Goal: Task Accomplishment & Management: Manage account settings

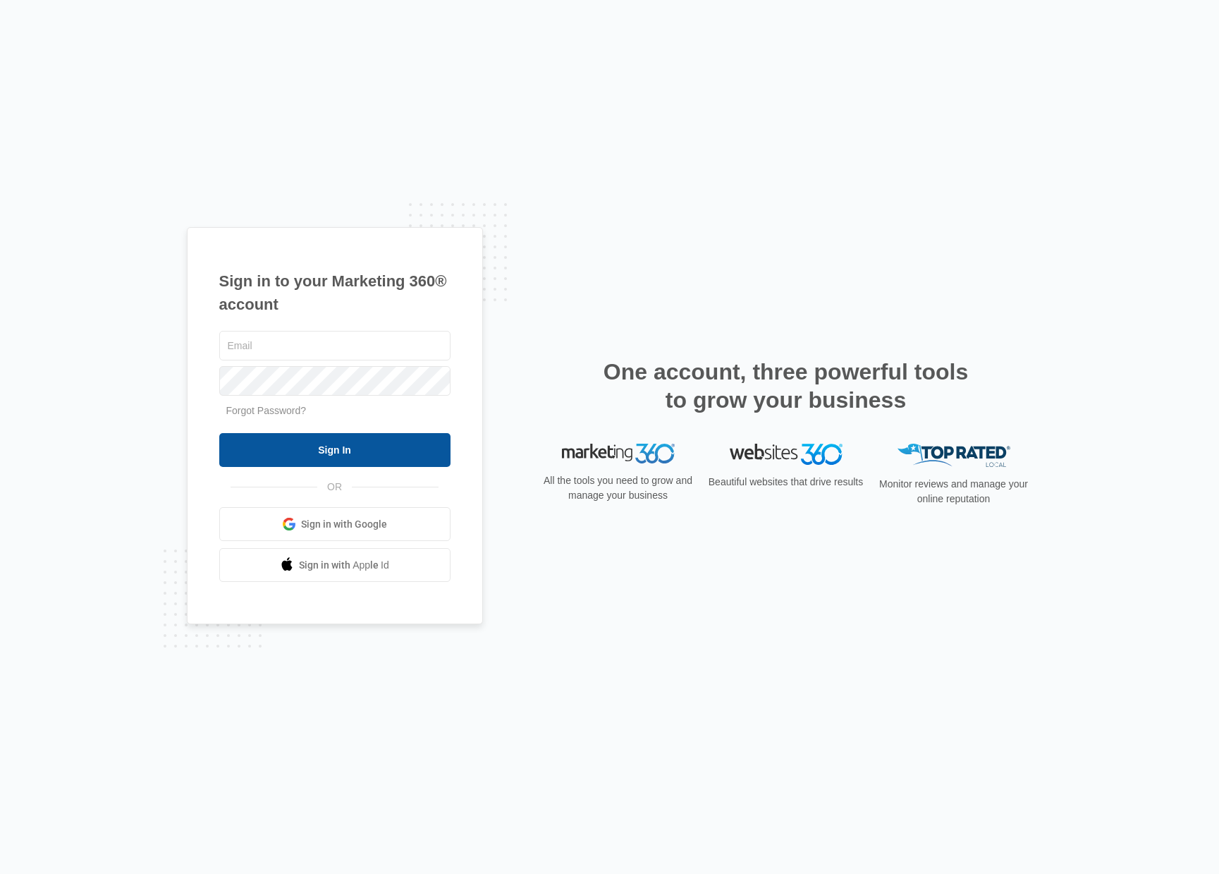
type input "[PERSON_NAME][EMAIL_ADDRESS][PERSON_NAME][DOMAIN_NAME]"
click at [314, 445] on input "Sign In" at bounding box center [334, 450] width 231 height 34
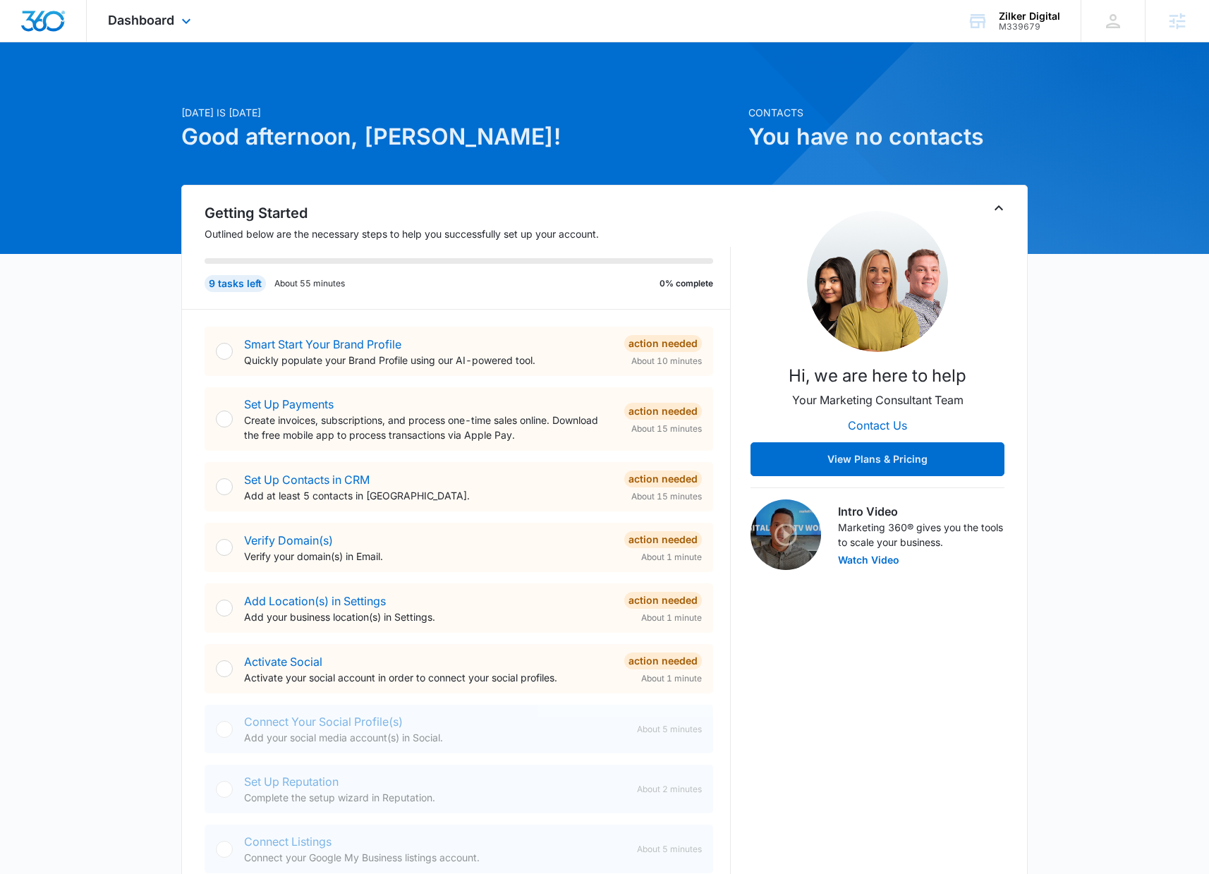
click at [155, 35] on div "Dashboard Apps Reputation Websites Forms CRM Email Social Shop Payments POS Con…" at bounding box center [151, 21] width 129 height 42
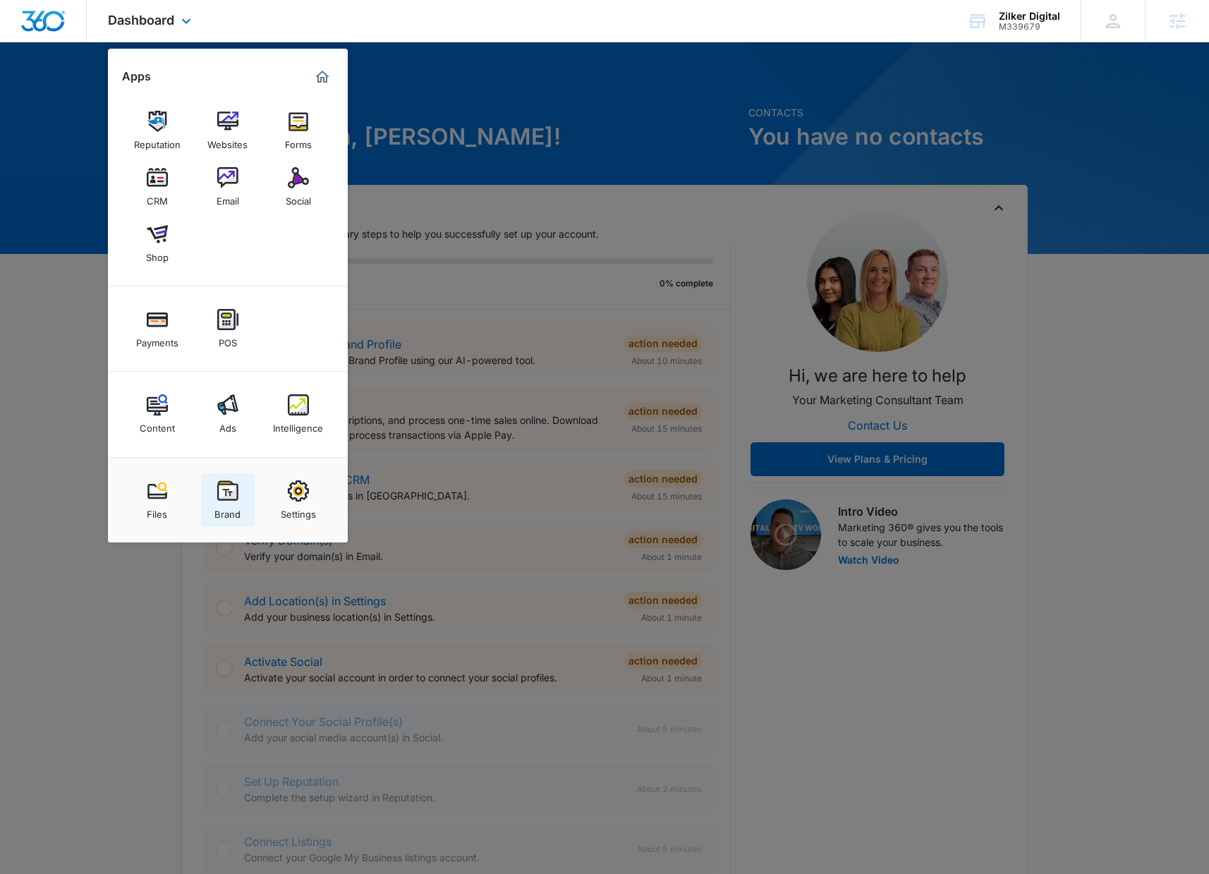
click at [221, 508] on div "Brand" at bounding box center [227, 510] width 26 height 18
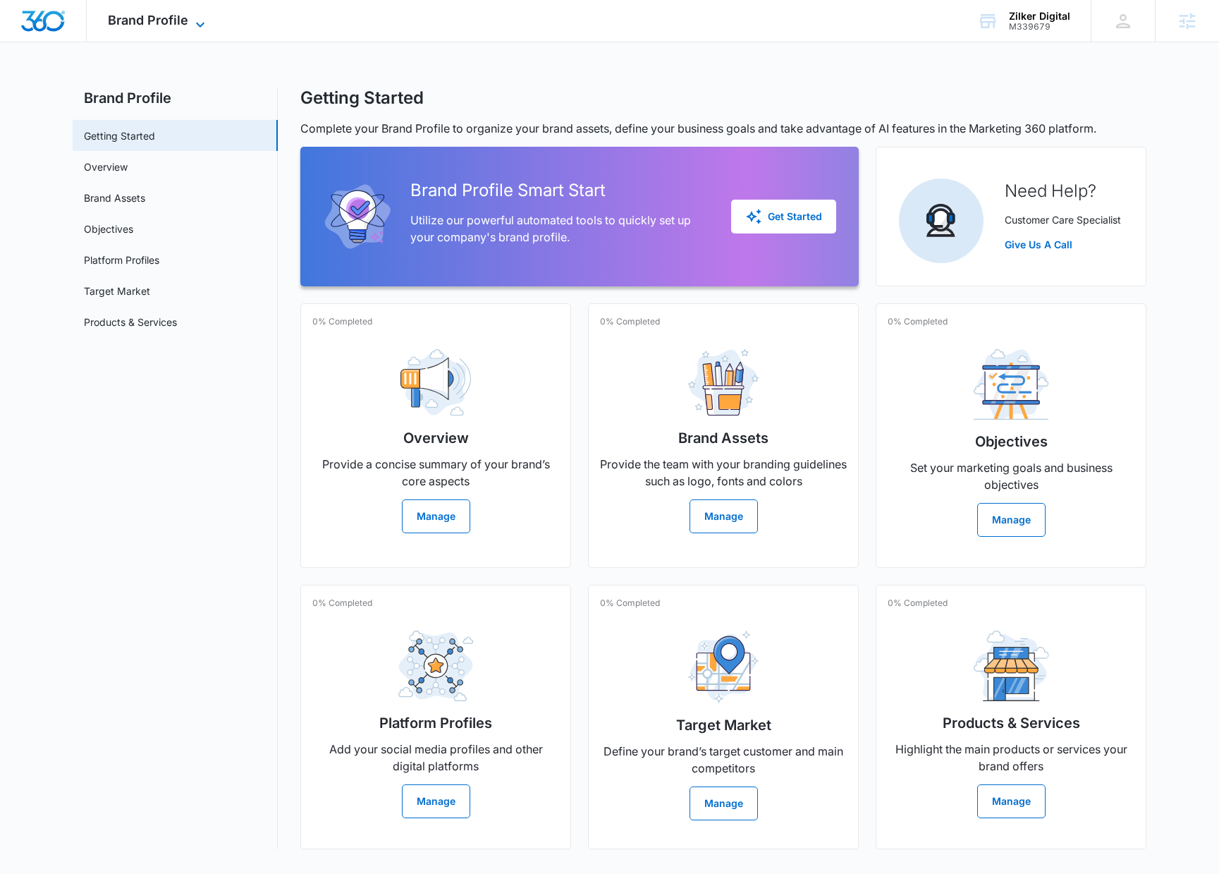
click at [176, 23] on span "Brand Profile" at bounding box center [148, 20] width 80 height 15
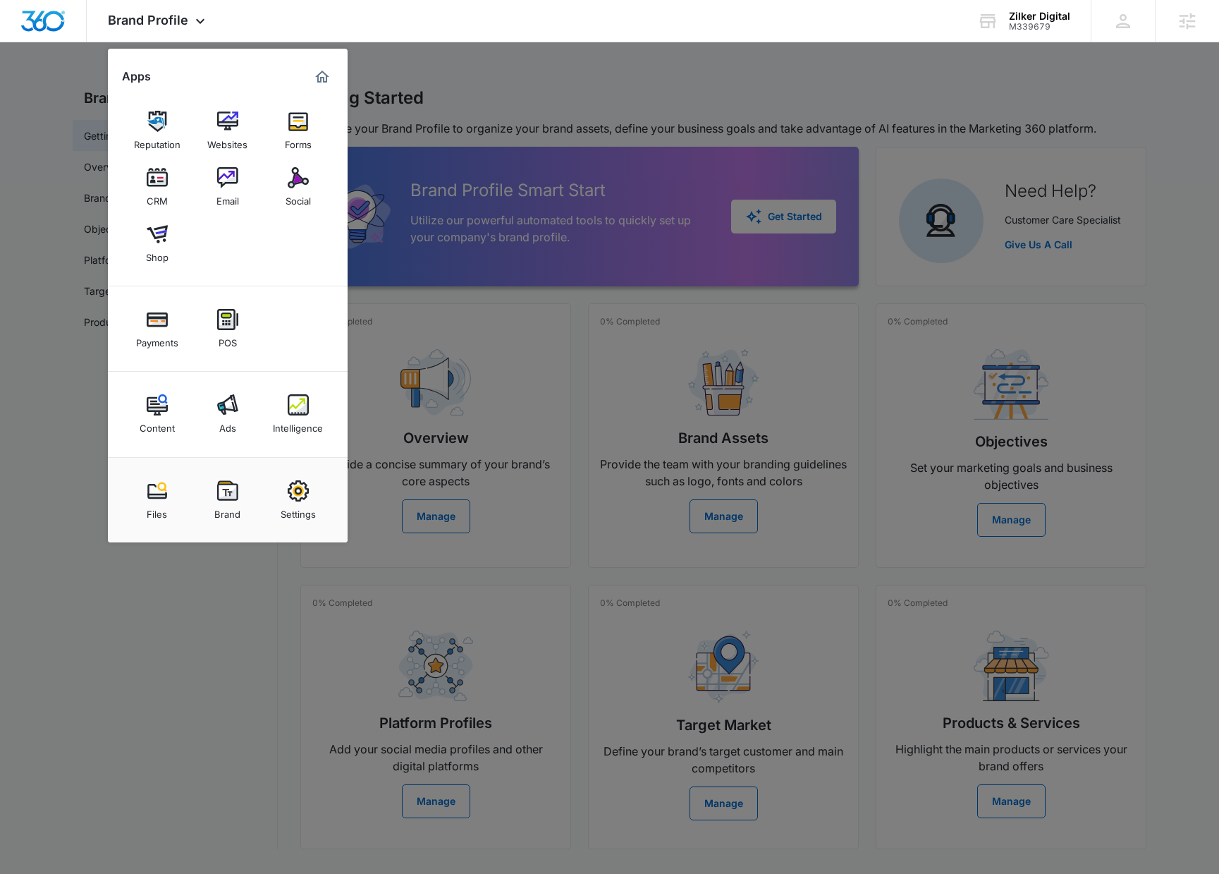
click at [470, 287] on div at bounding box center [609, 437] width 1219 height 874
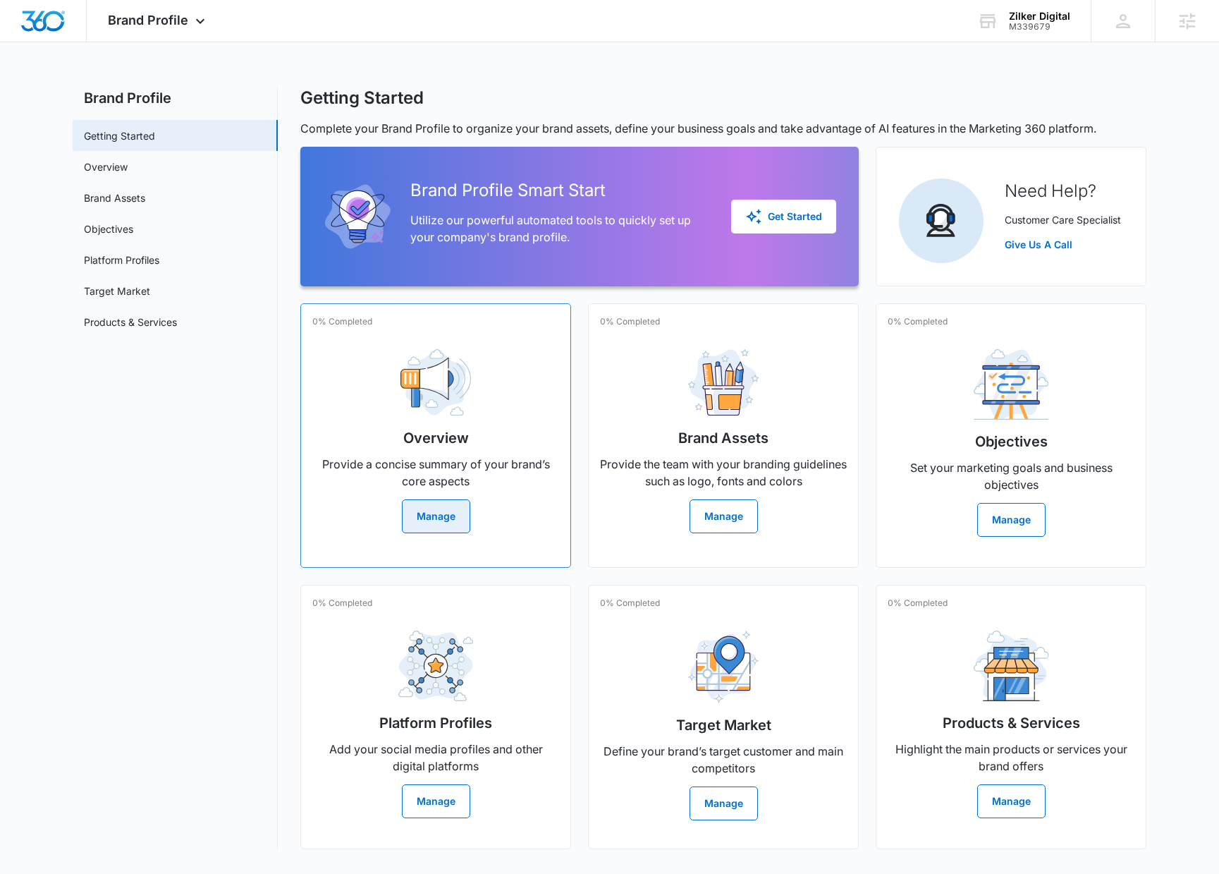
click at [437, 518] on button "Manage" at bounding box center [436, 516] width 68 height 34
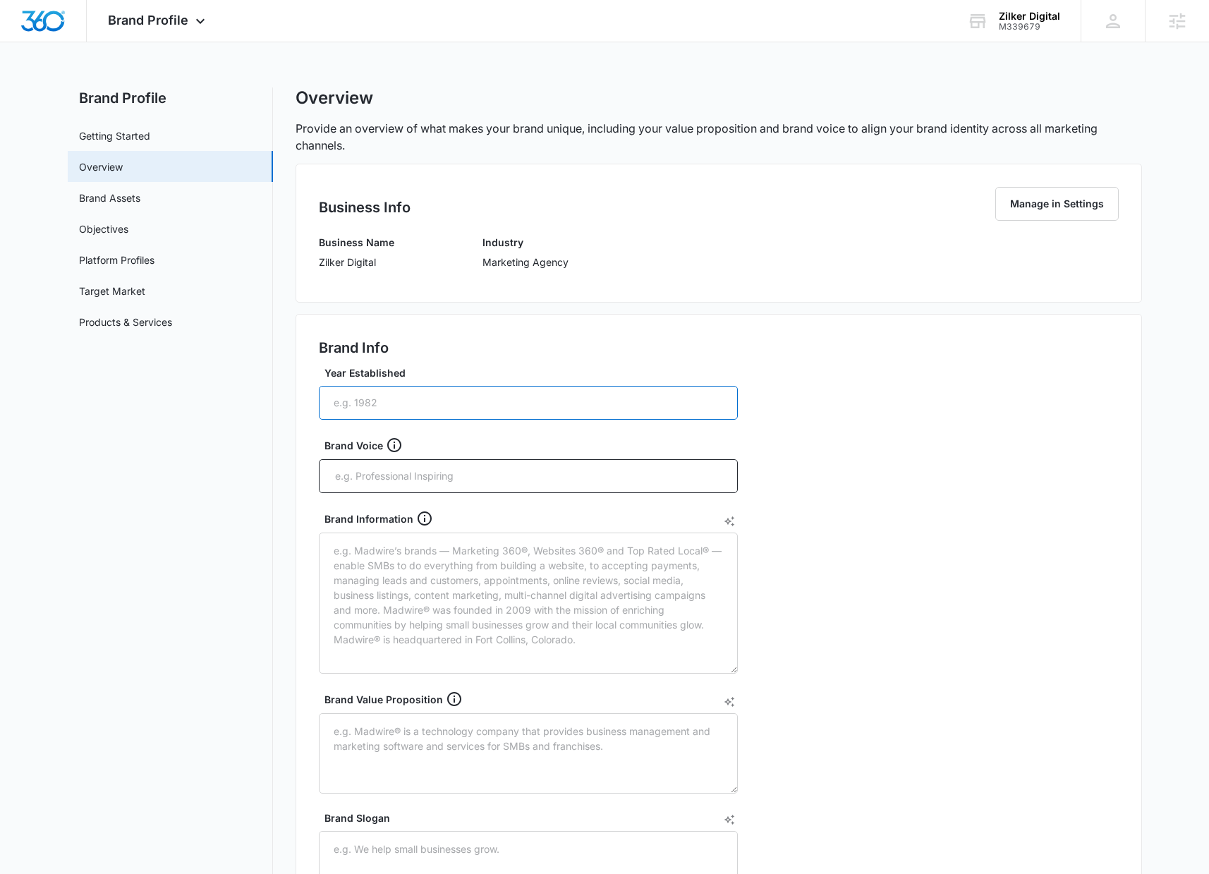
click at [414, 401] on input "Year Established" at bounding box center [528, 403] width 419 height 34
type input "1"
type input "2005"
click at [482, 470] on input "text" at bounding box center [530, 475] width 392 height 21
type input "knowledgable"
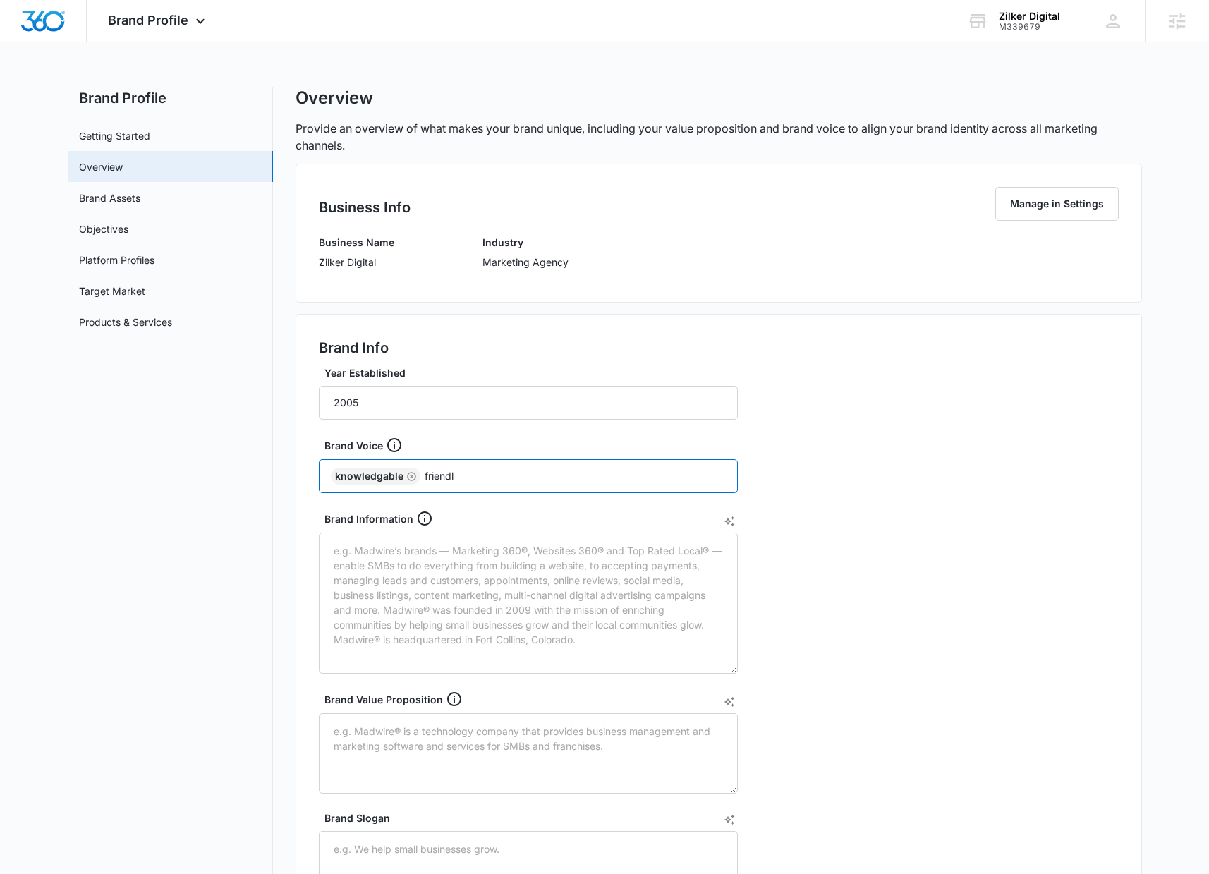
type input "friendly"
type input "supportive"
type input "encouraging"
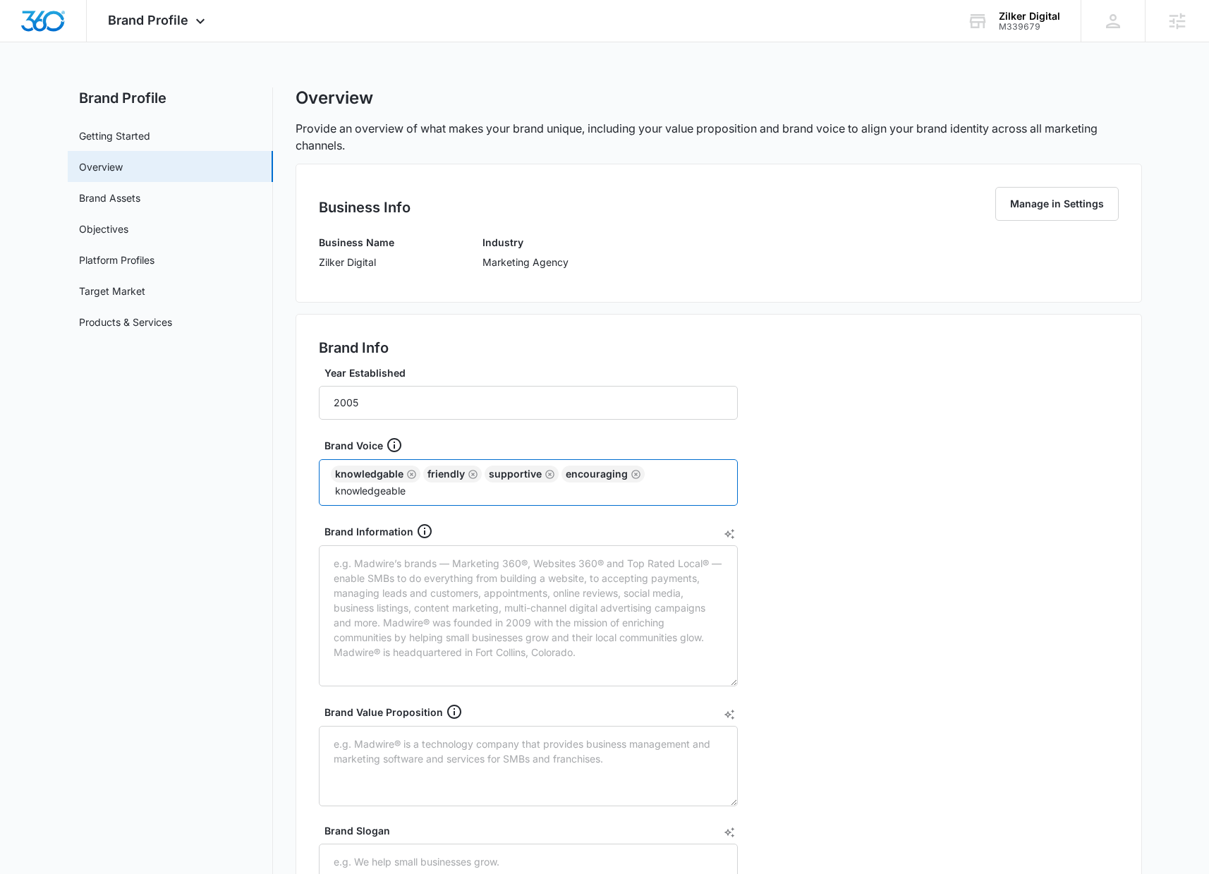
type input "knowledgeable"
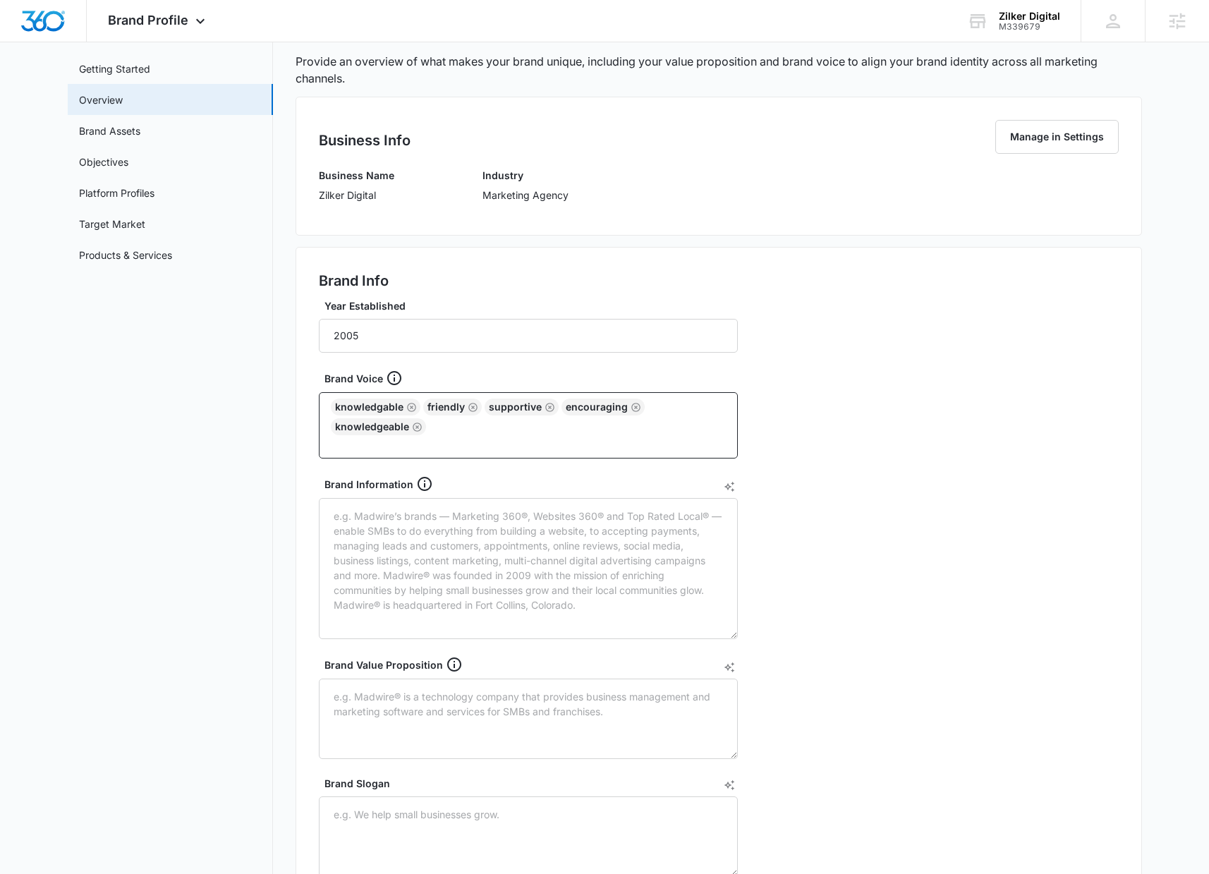
scroll to position [130, 0]
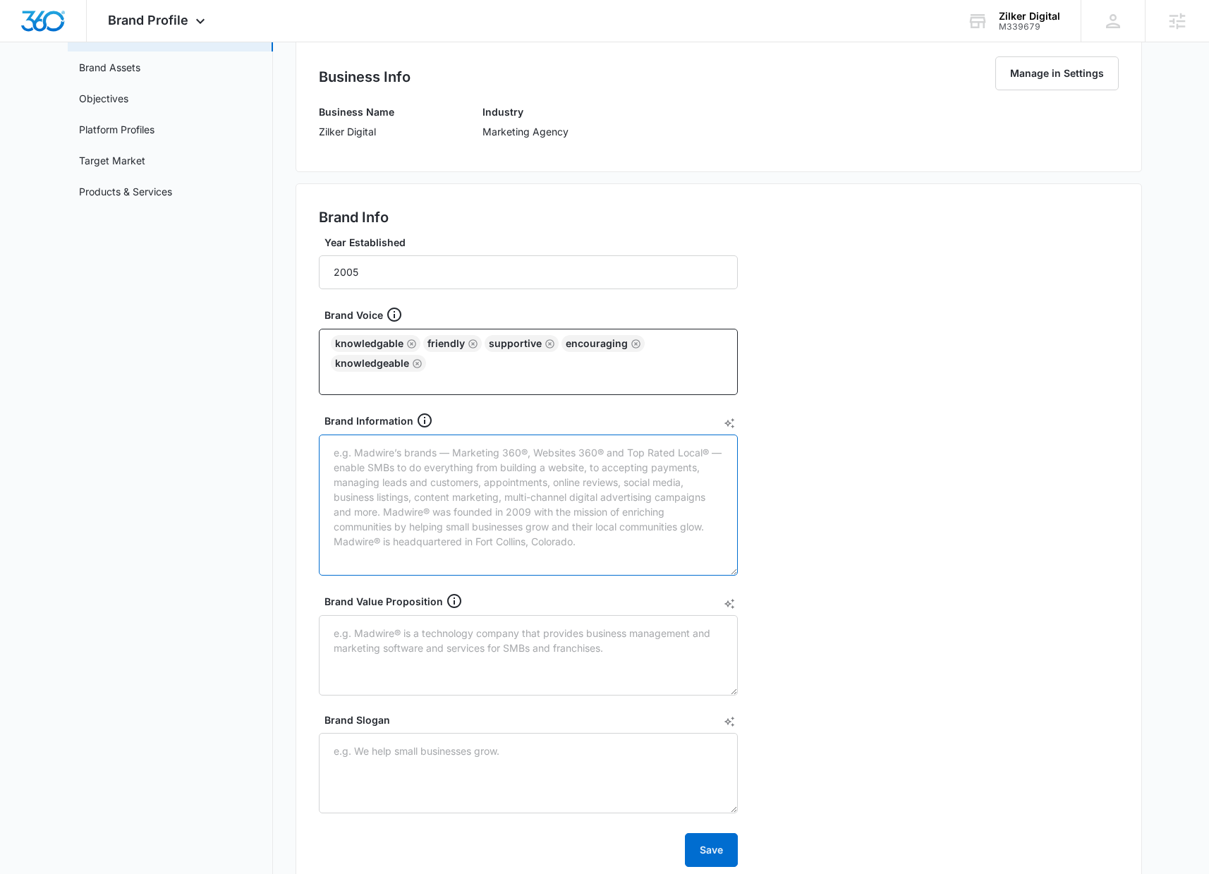
click at [394, 481] on textarea "Brand Information" at bounding box center [528, 504] width 419 height 141
paste textarea "Zilker Digital is a full-service digital marketing agency specializing in helpi…"
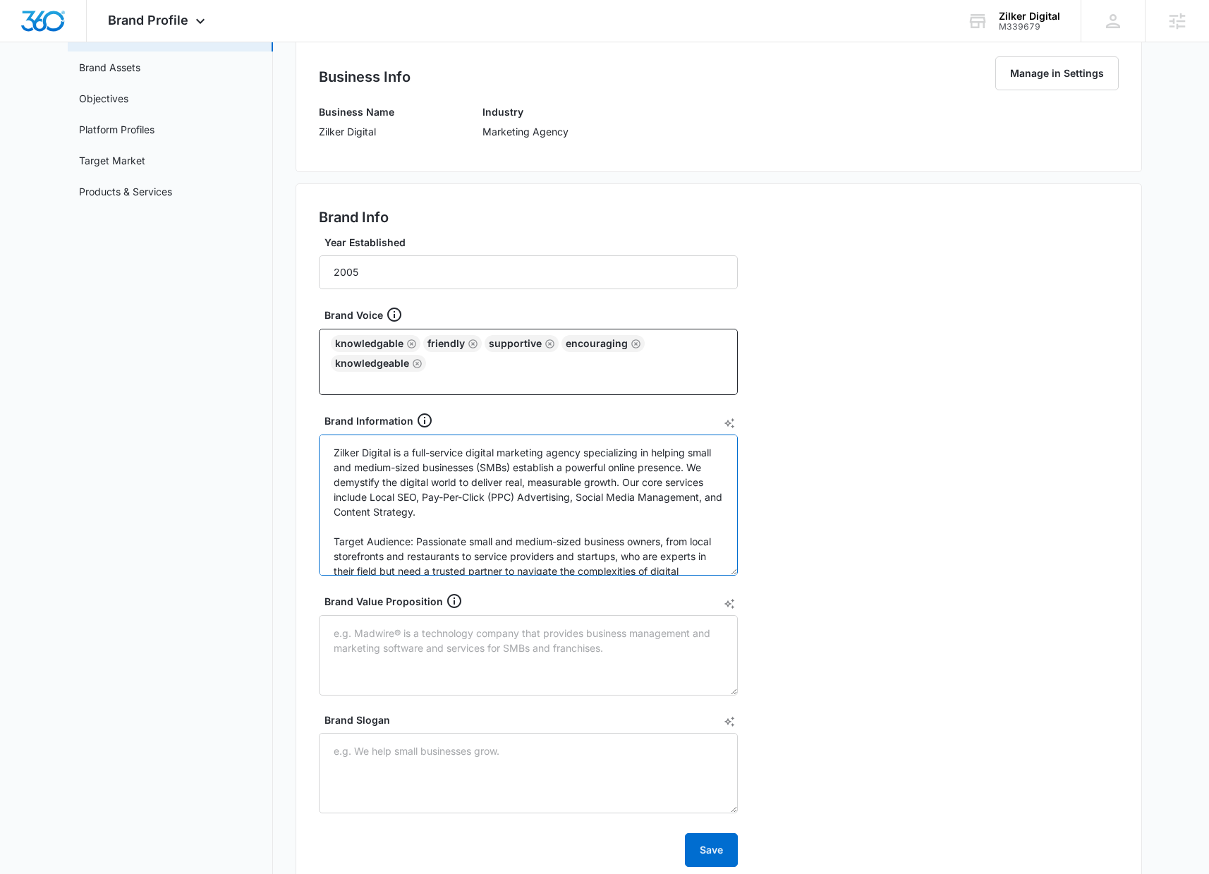
scroll to position [121, 0]
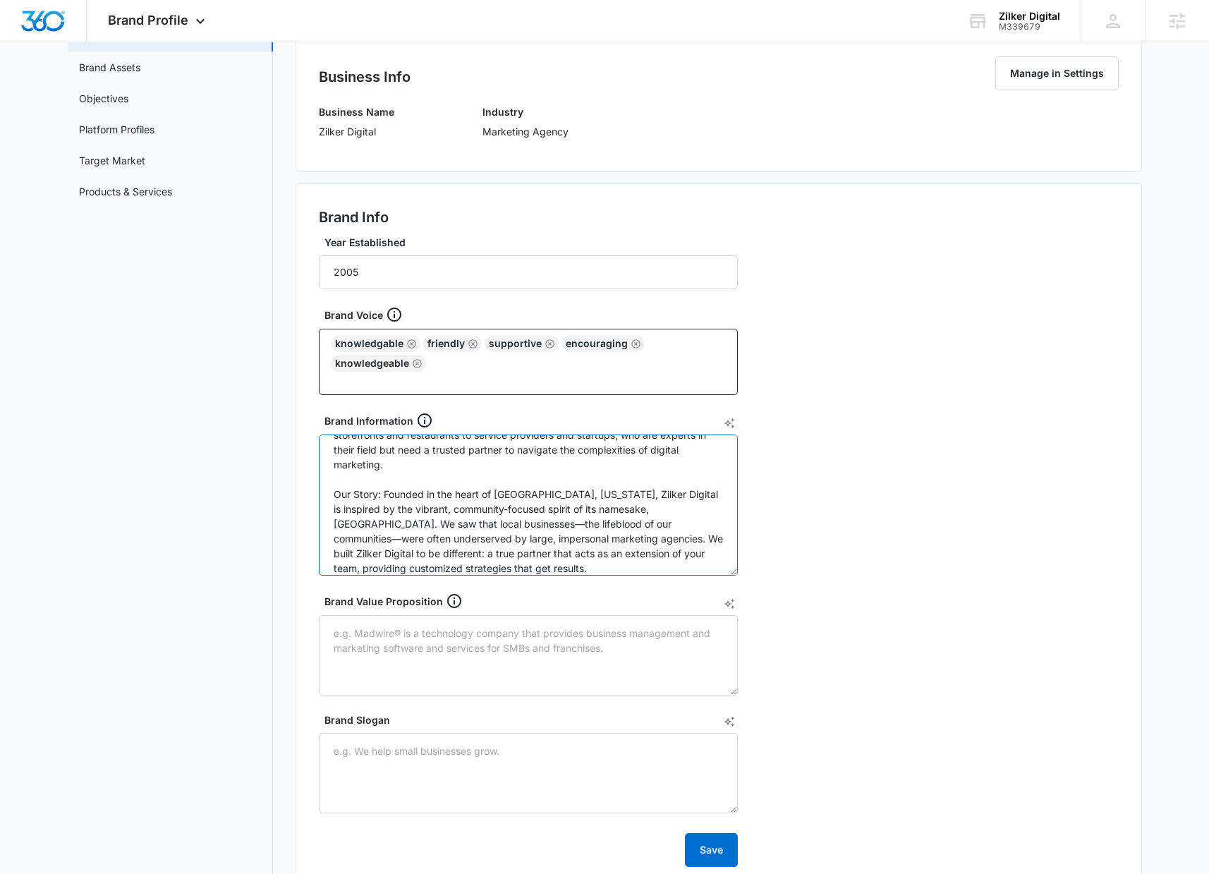
type textarea "Zilker Digital is a full-service digital marketing agency specializing in helpi…"
click at [450, 656] on textarea "Brand Value Proposition" at bounding box center [528, 655] width 419 height 80
paste textarea "For small and medium-sized business owners who feel overwhelmed by the complexi…"
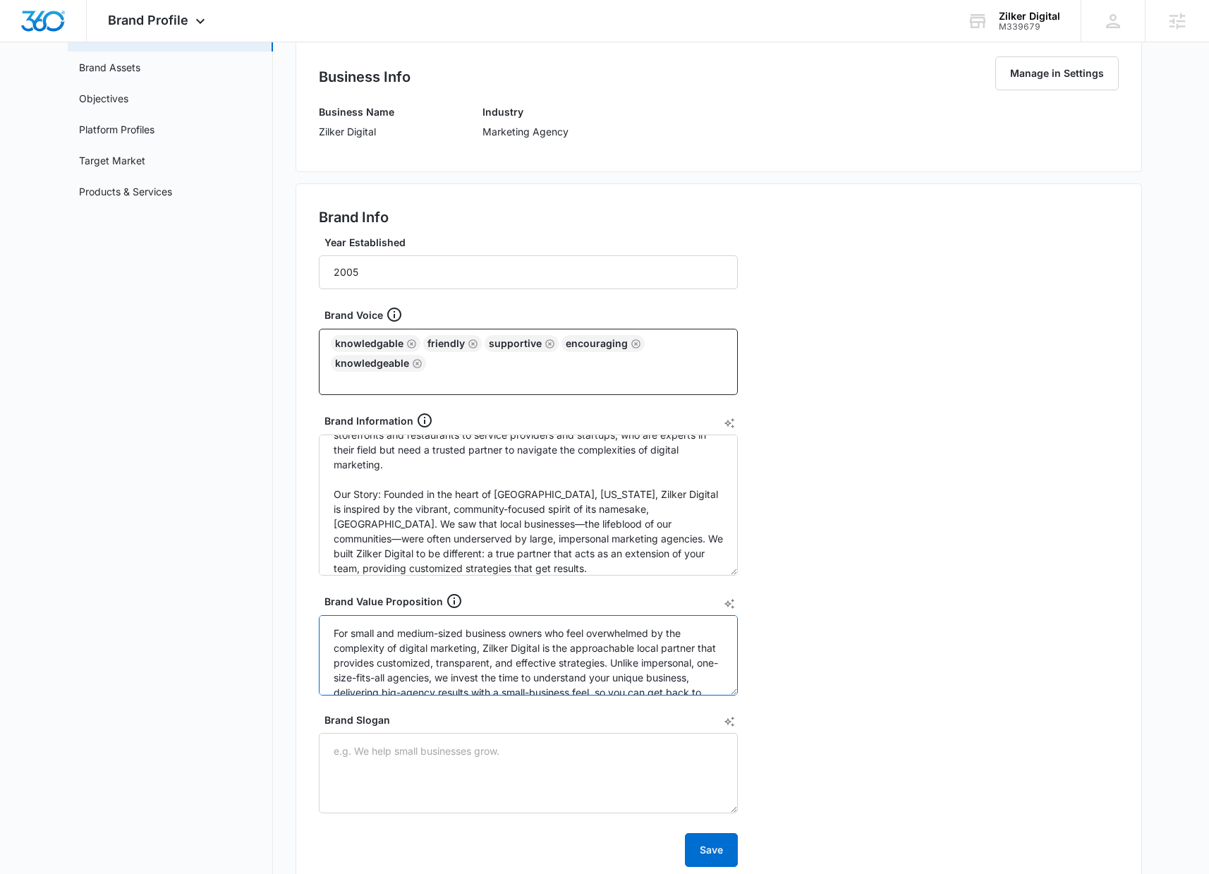
scroll to position [49, 0]
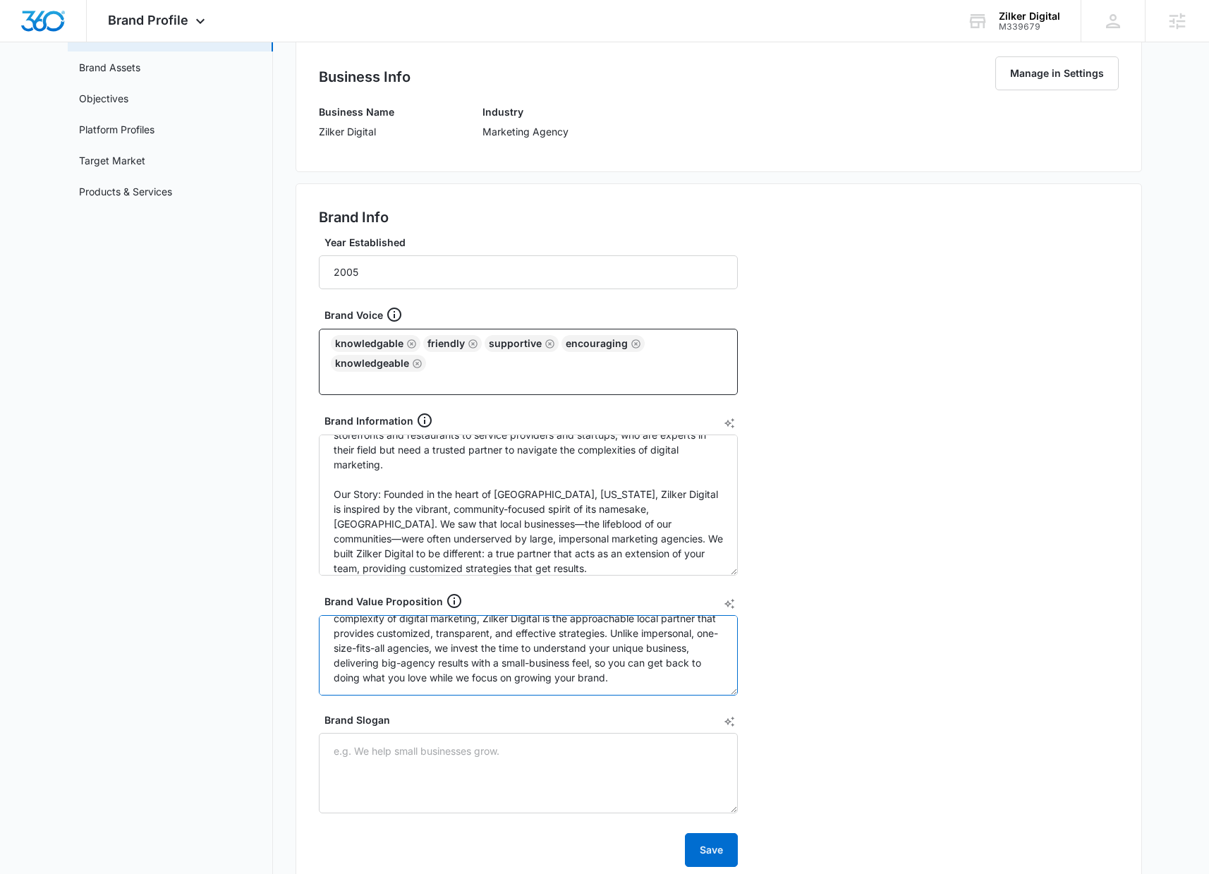
type textarea "For small and medium-sized business owners who feel overwhelmed by the complexi…"
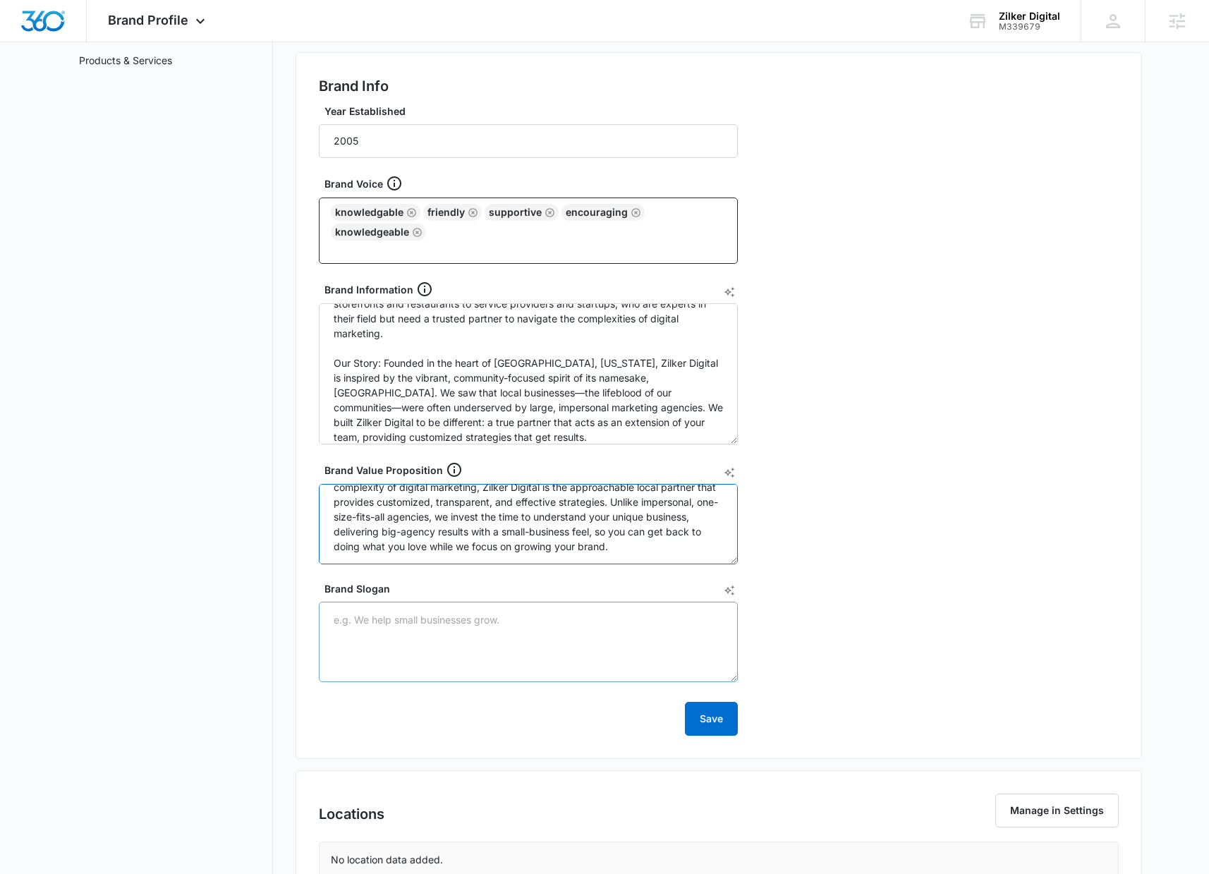
scroll to position [278, 0]
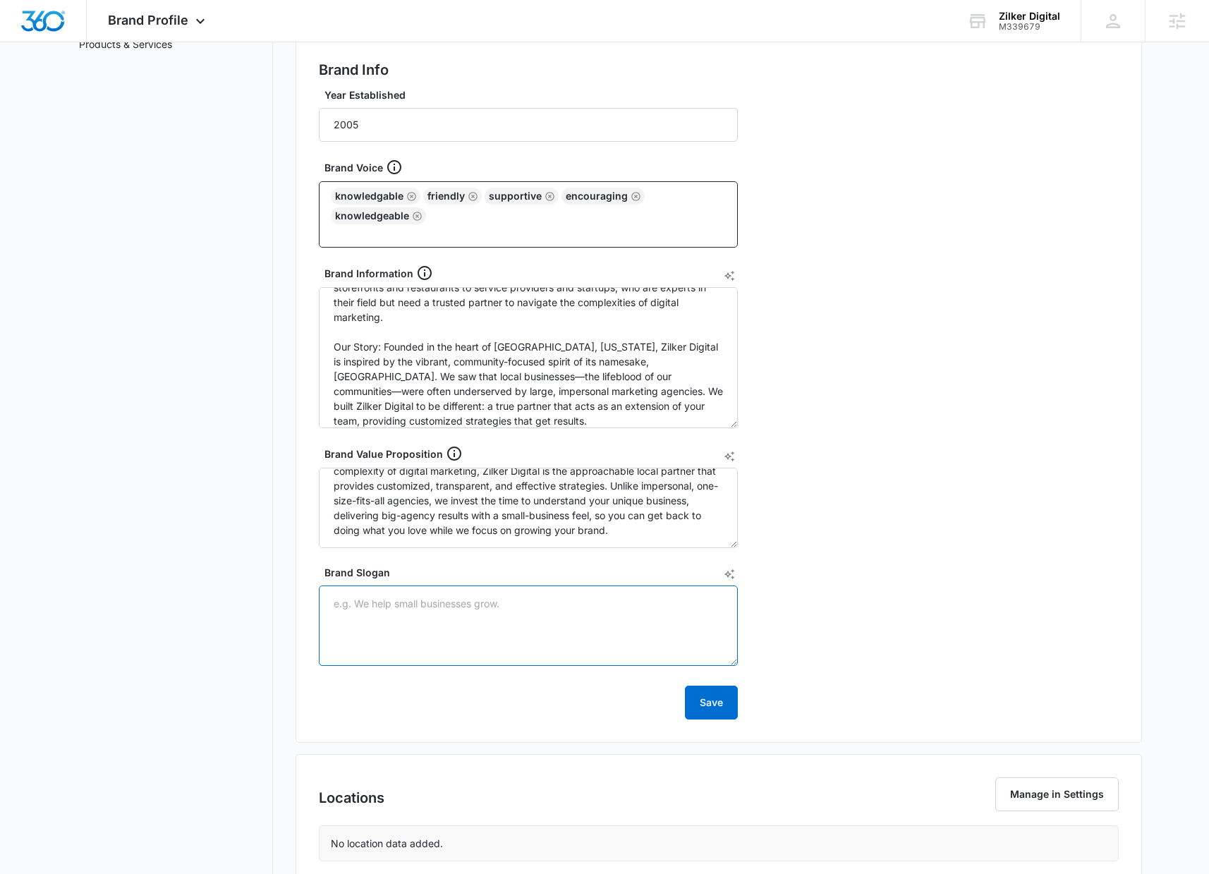
click at [502, 614] on textarea "Brand Slogan" at bounding box center [528, 625] width 419 height 80
click at [474, 649] on textarea "Brand Slogan" at bounding box center [528, 625] width 419 height 80
paste textarea "Zilker Digital: Grow Local."
type textarea "Zilker Digital: Grow Local."
click at [705, 707] on button "Save" at bounding box center [711, 702] width 53 height 34
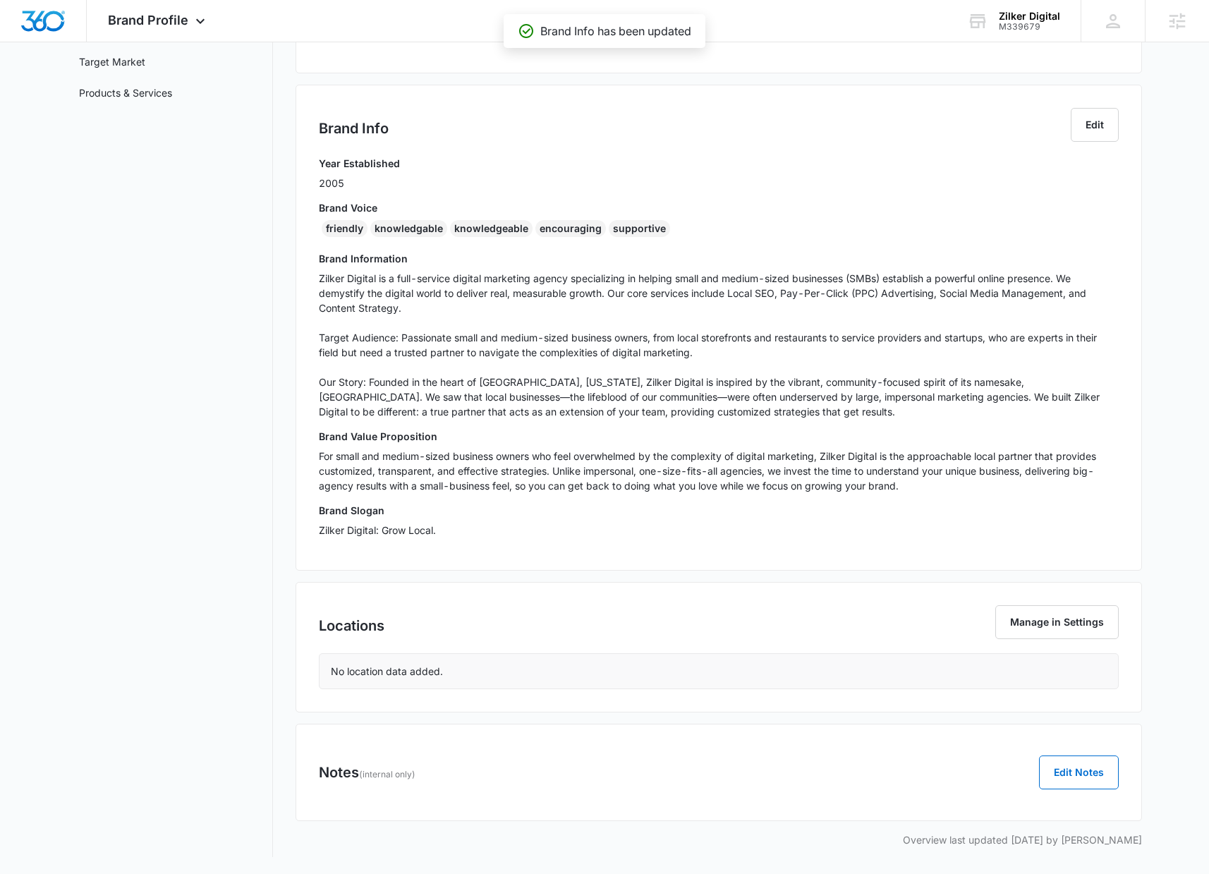
scroll to position [229, 0]
click at [1035, 30] on div "M339679" at bounding box center [1028, 27] width 61 height 10
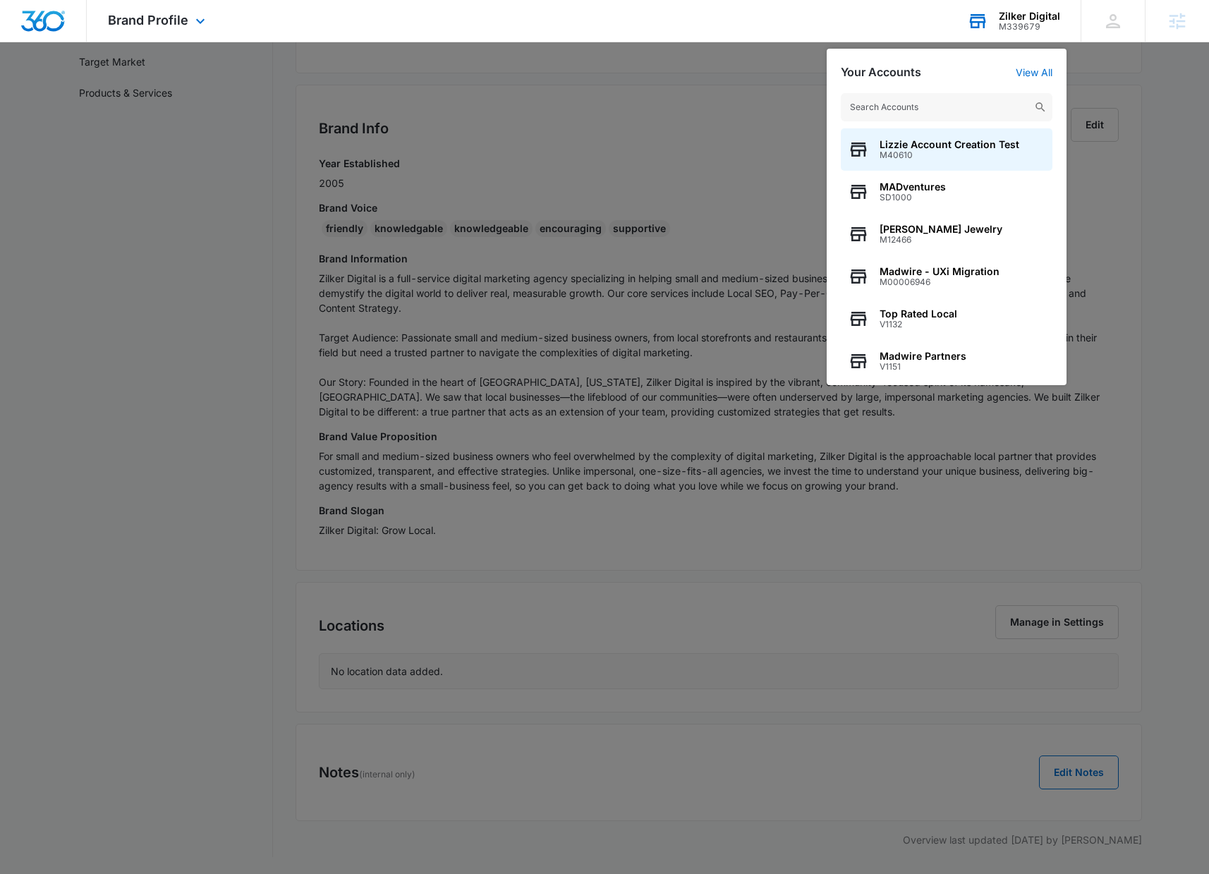
click at [1035, 30] on div "M339679" at bounding box center [1028, 27] width 61 height 10
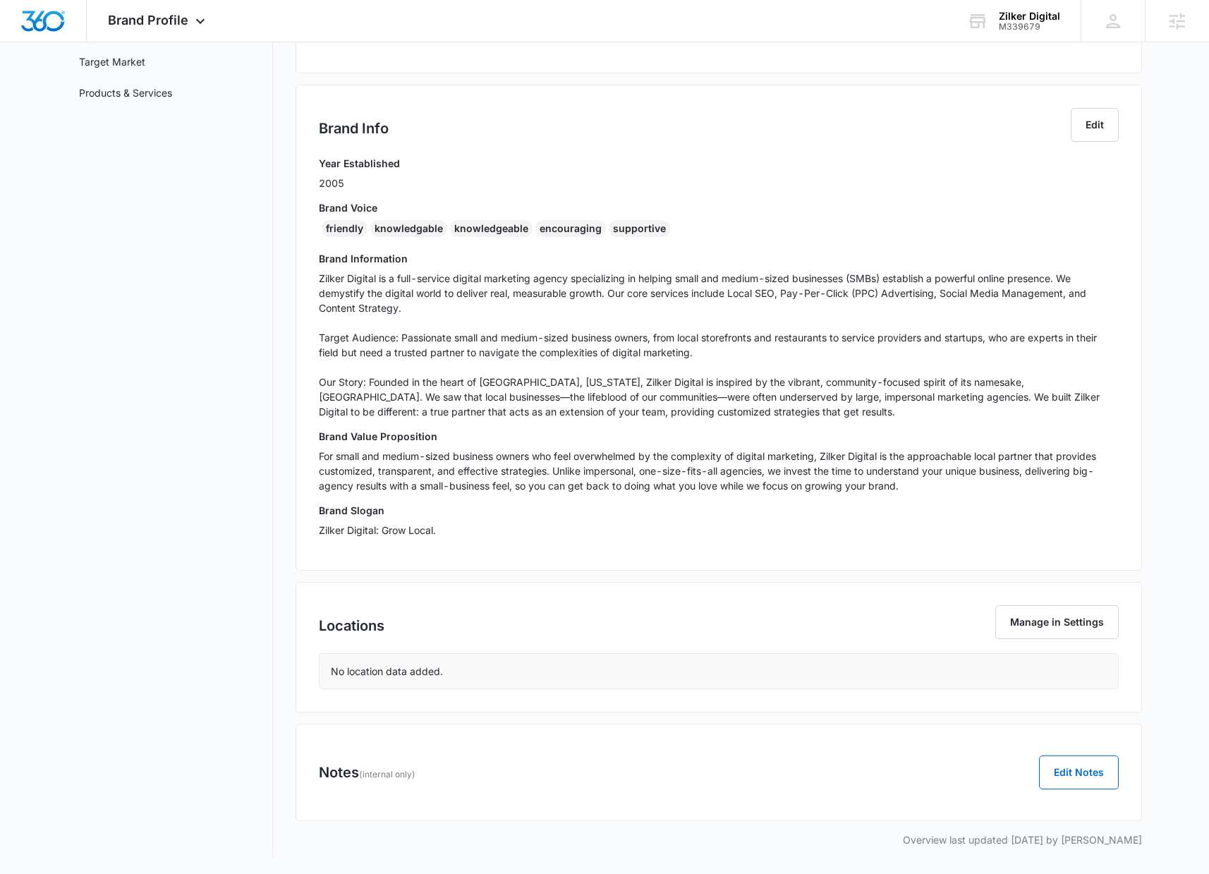
click at [505, 355] on p "Zilker Digital is a full-service digital marketing agency specializing in helpi…" at bounding box center [719, 345] width 800 height 148
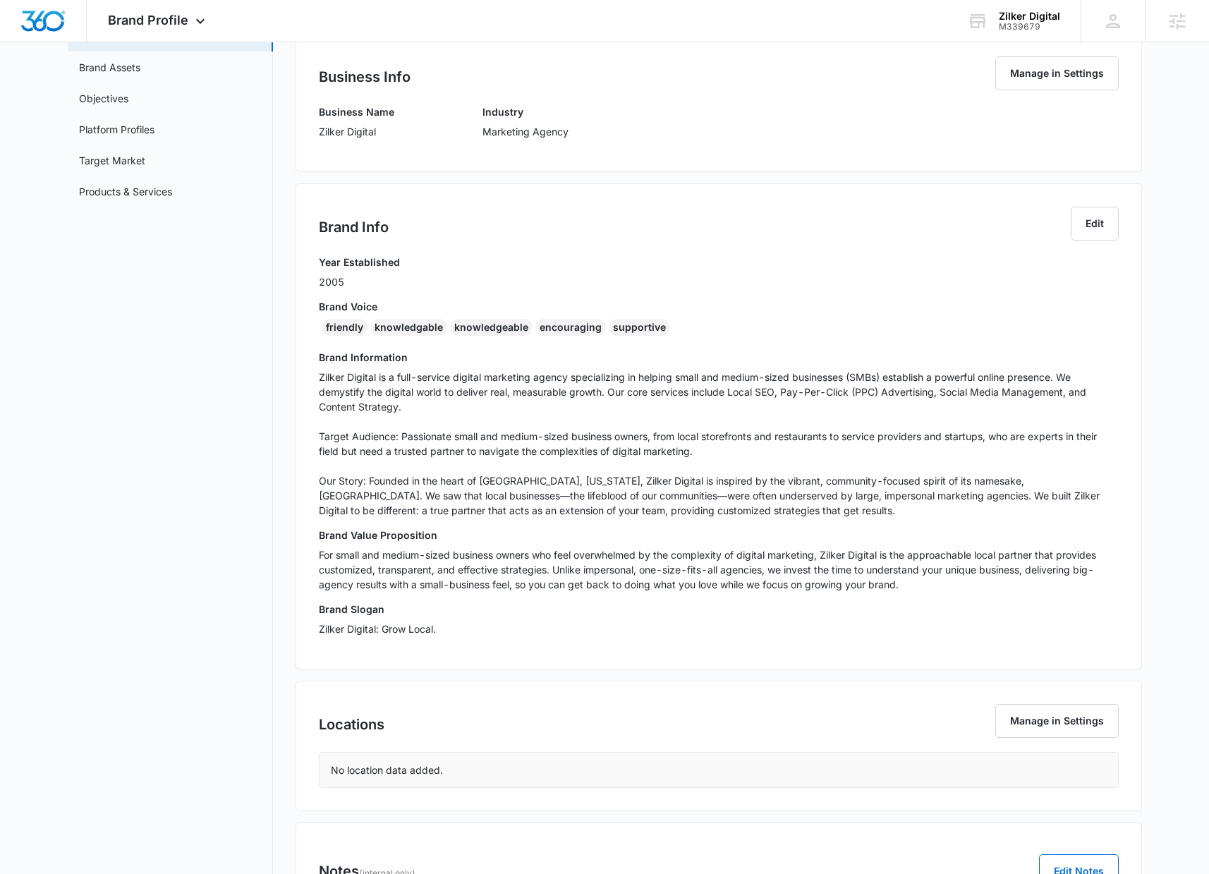
scroll to position [0, 0]
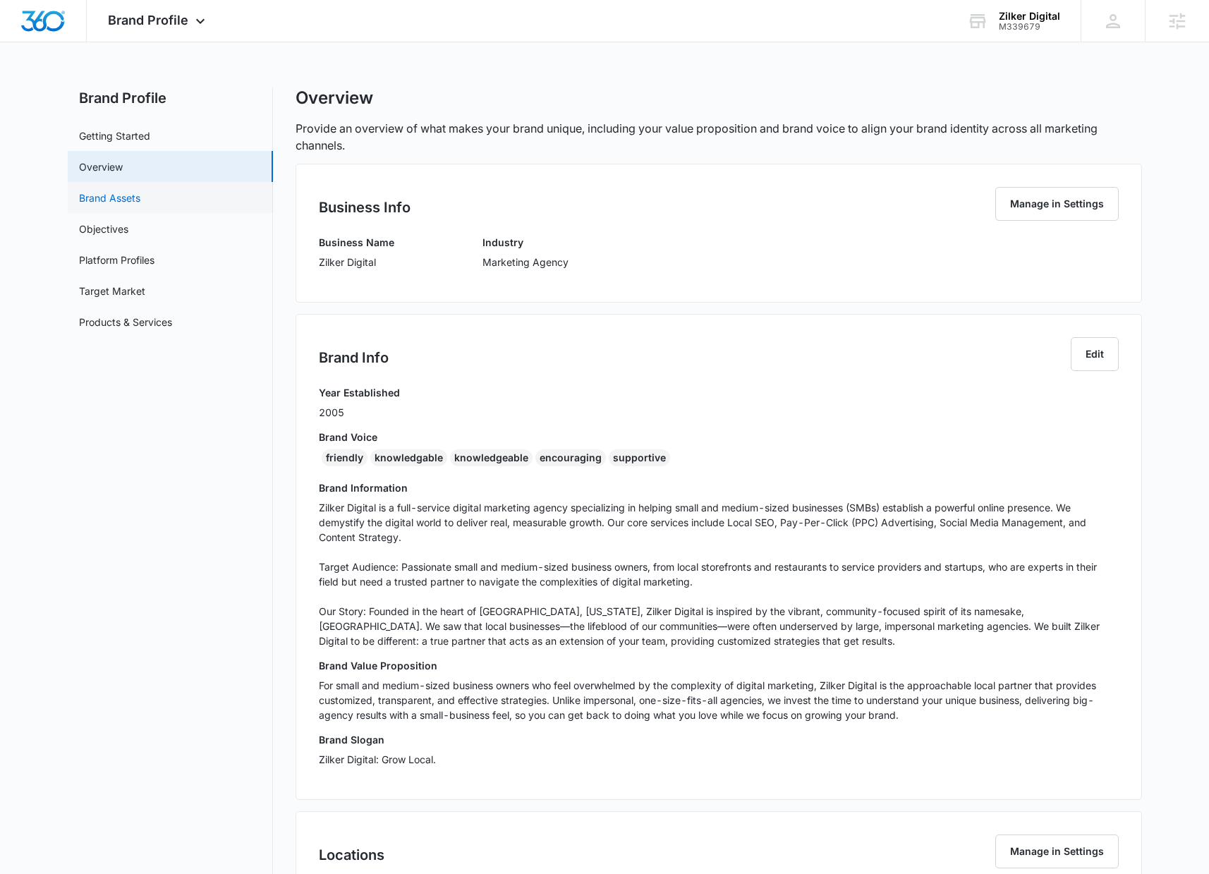
click at [138, 195] on link "Brand Assets" at bounding box center [109, 197] width 61 height 15
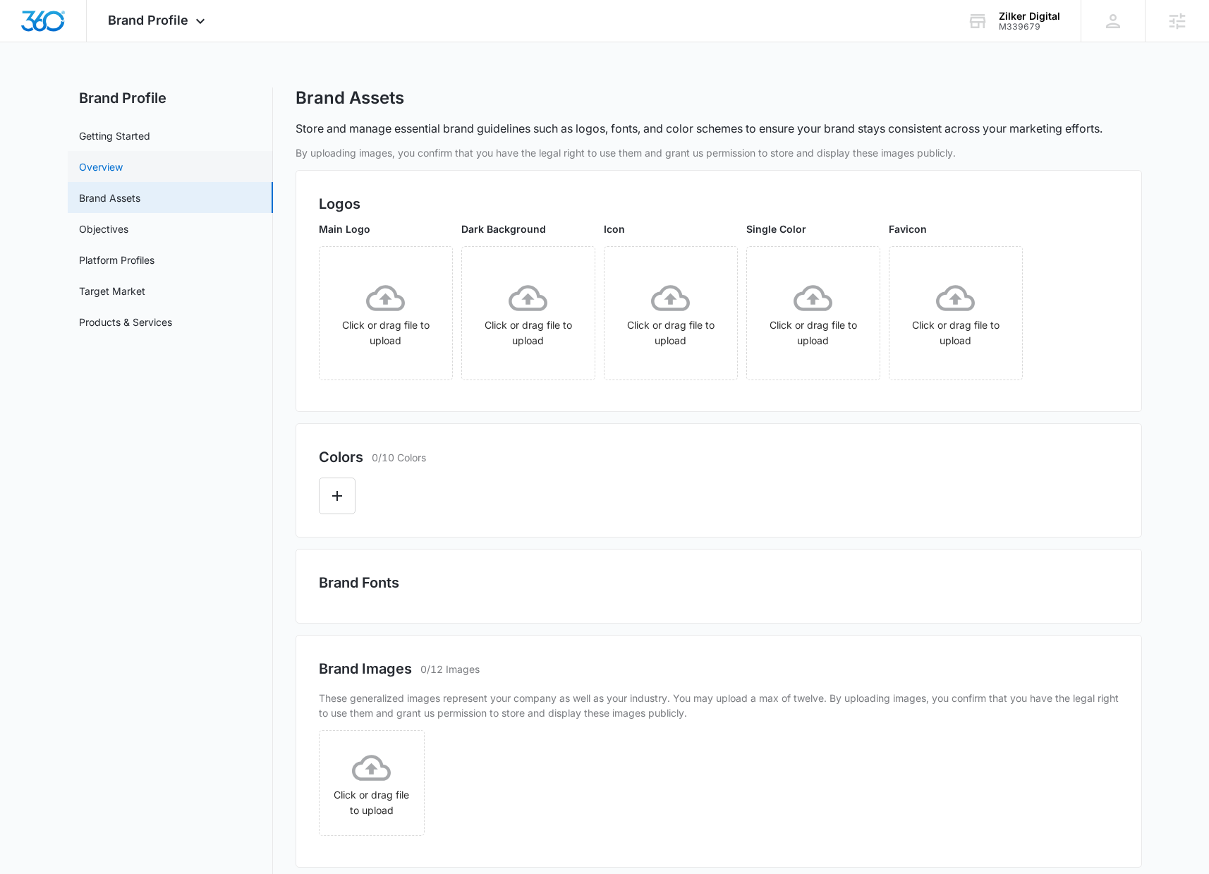
click at [118, 169] on link "Overview" at bounding box center [101, 166] width 44 height 15
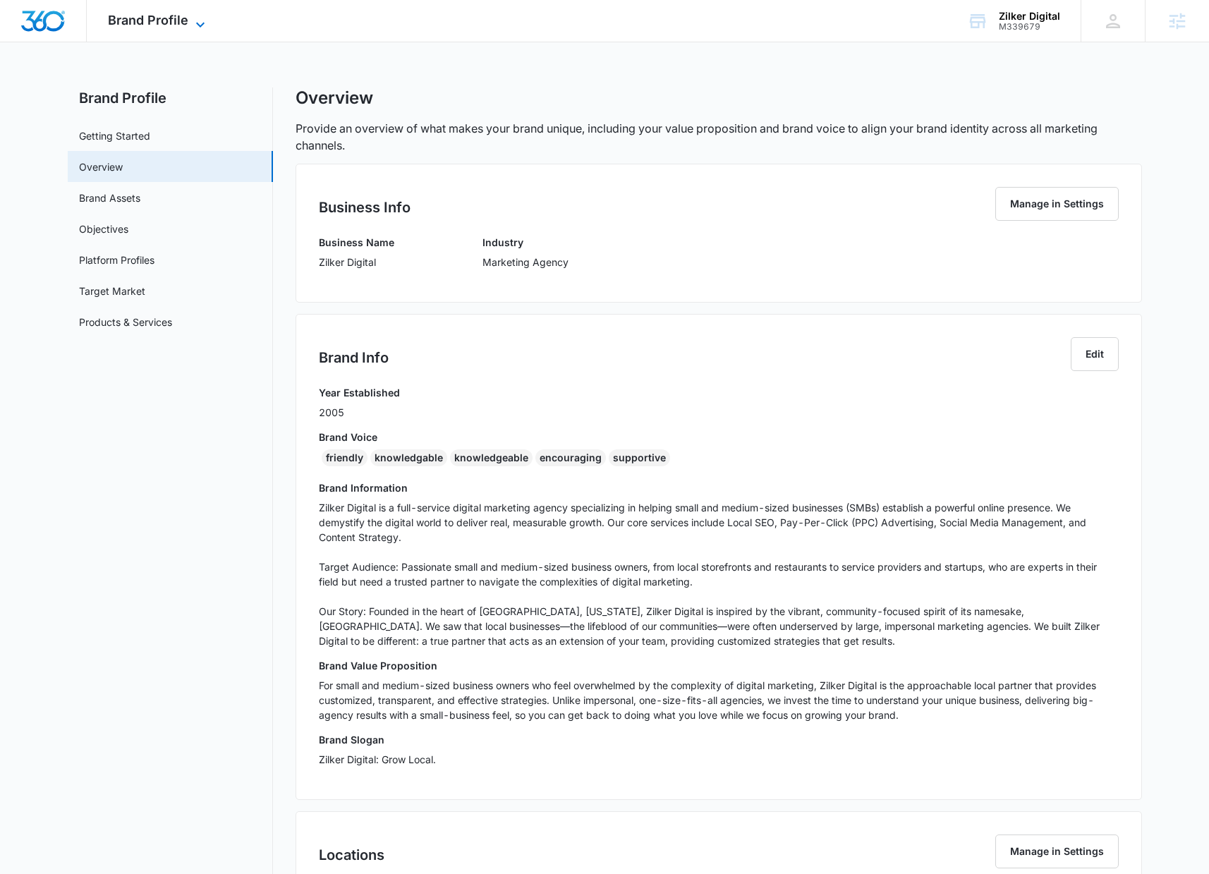
click at [135, 15] on span "Brand Profile" at bounding box center [148, 20] width 80 height 15
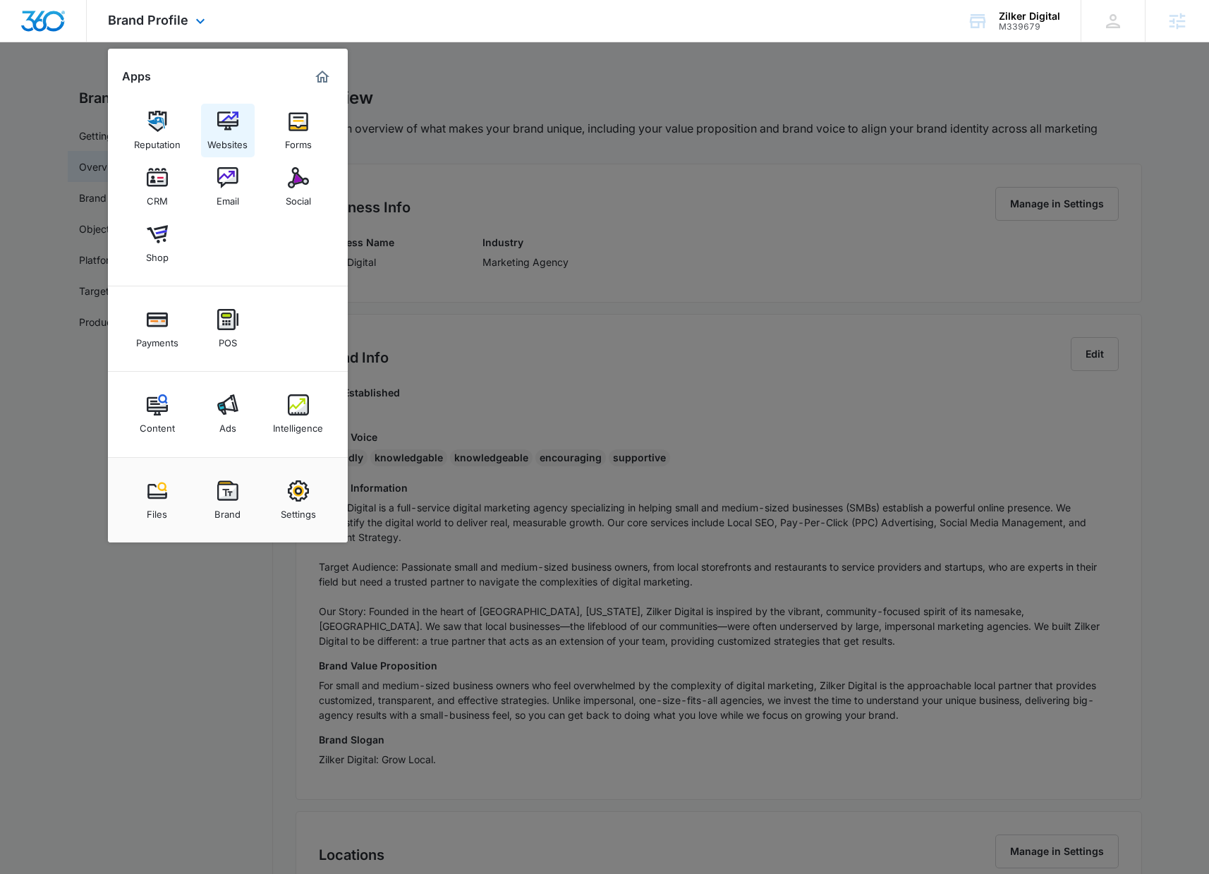
click at [230, 147] on div "Websites" at bounding box center [227, 141] width 40 height 18
